Goal: Download file/media

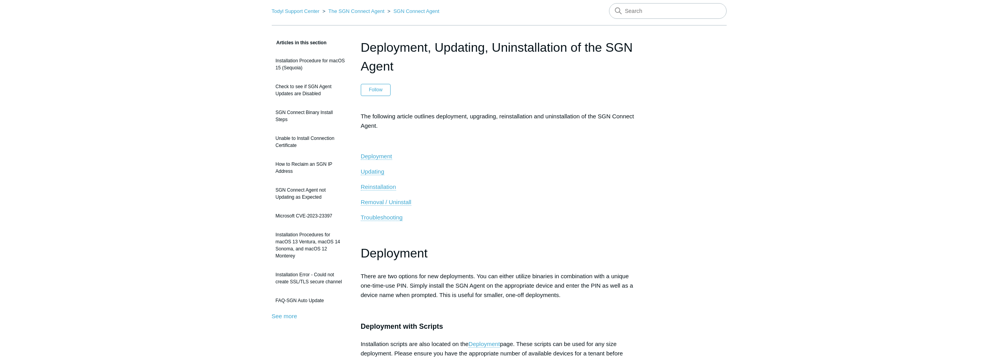
scroll to position [78, 0]
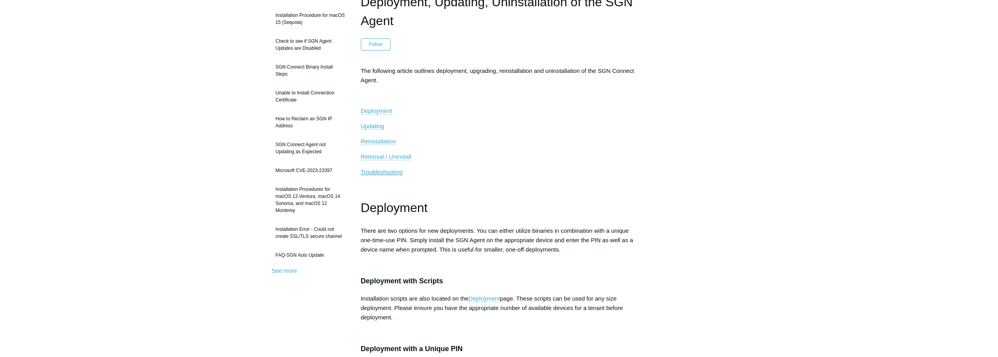
click at [390, 173] on span "Troubleshooting" at bounding box center [382, 172] width 42 height 7
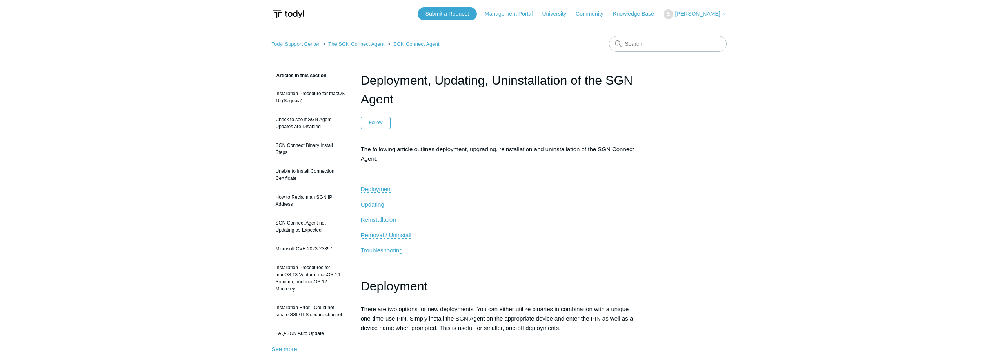
click at [535, 13] on link "Management Portal" at bounding box center [513, 14] width 56 height 8
